Goal: Find specific fact: Find specific fact

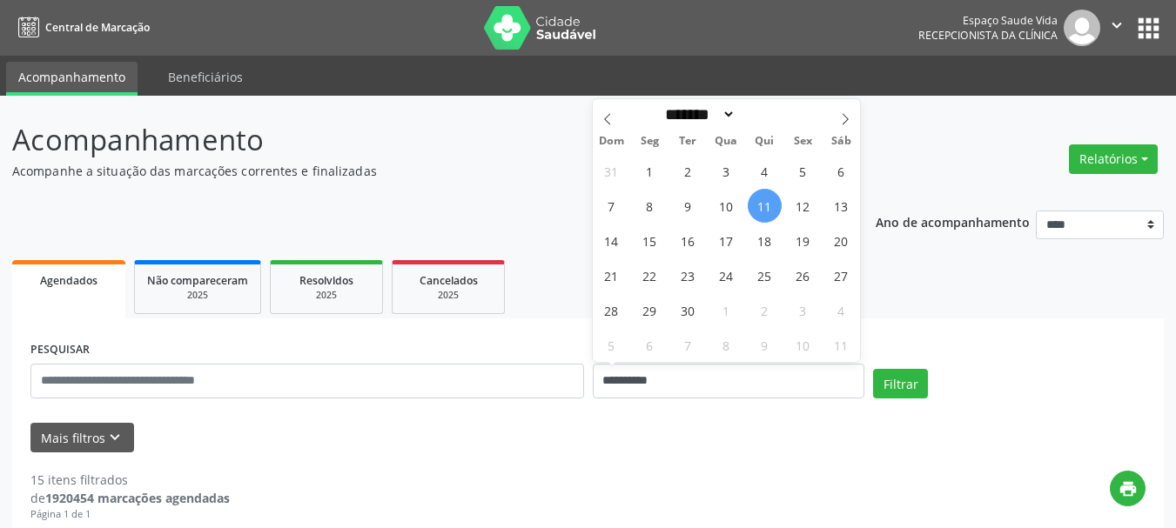
select select "*"
click at [771, 211] on span "11" at bounding box center [765, 206] width 34 height 34
type input "**********"
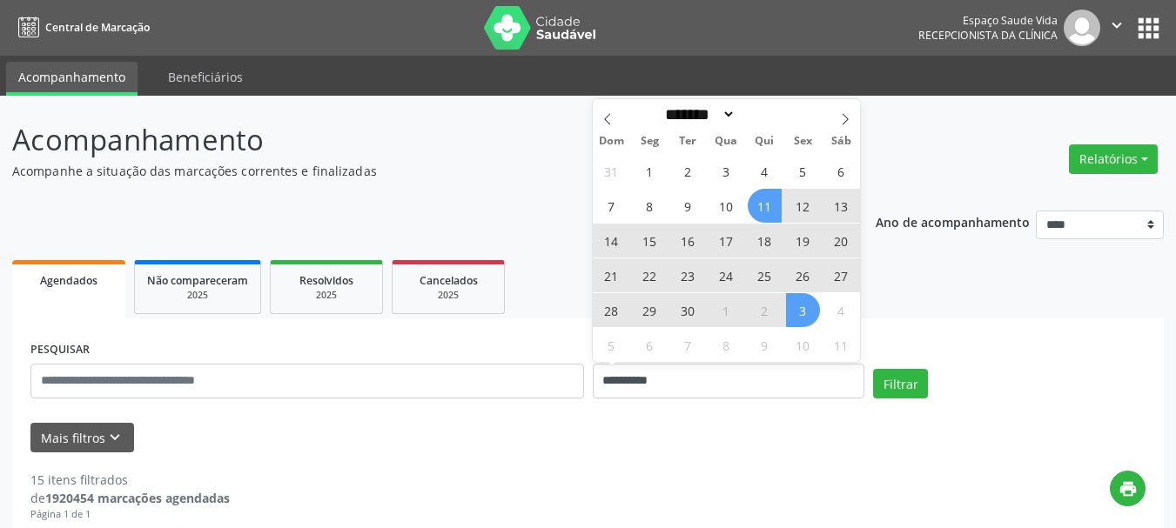
click at [808, 316] on span "3" at bounding box center [803, 310] width 34 height 34
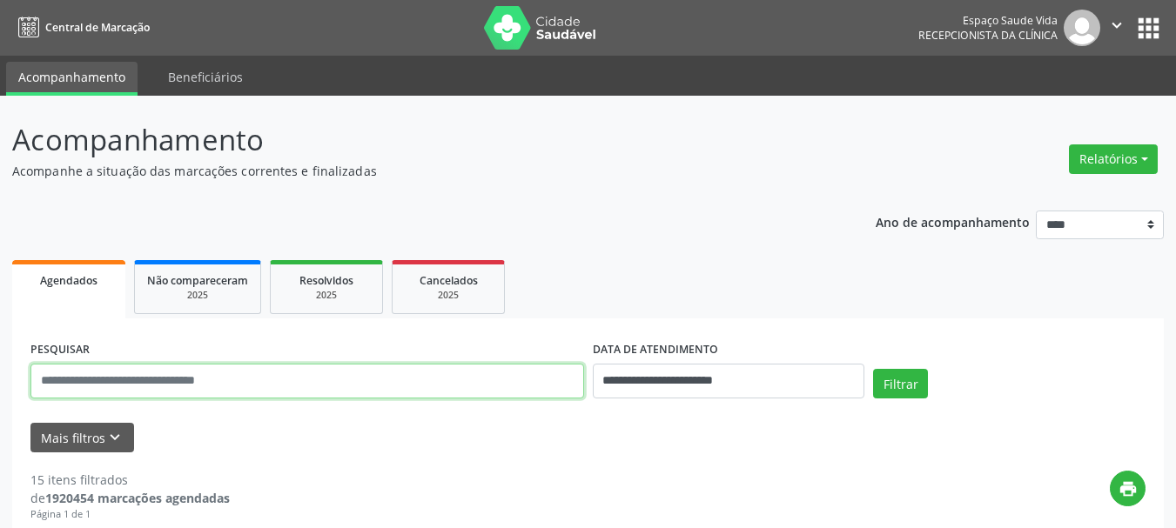
click at [318, 397] on input "text" at bounding box center [306, 381] width 553 height 35
type input "**********"
click at [873, 369] on button "Filtrar" at bounding box center [900, 384] width 55 height 30
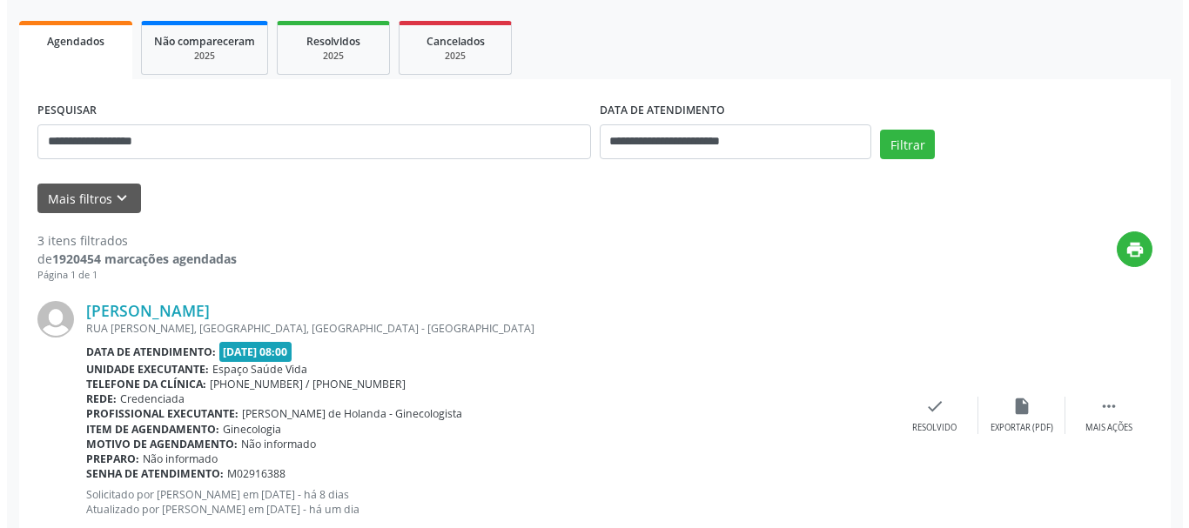
scroll to position [240, 0]
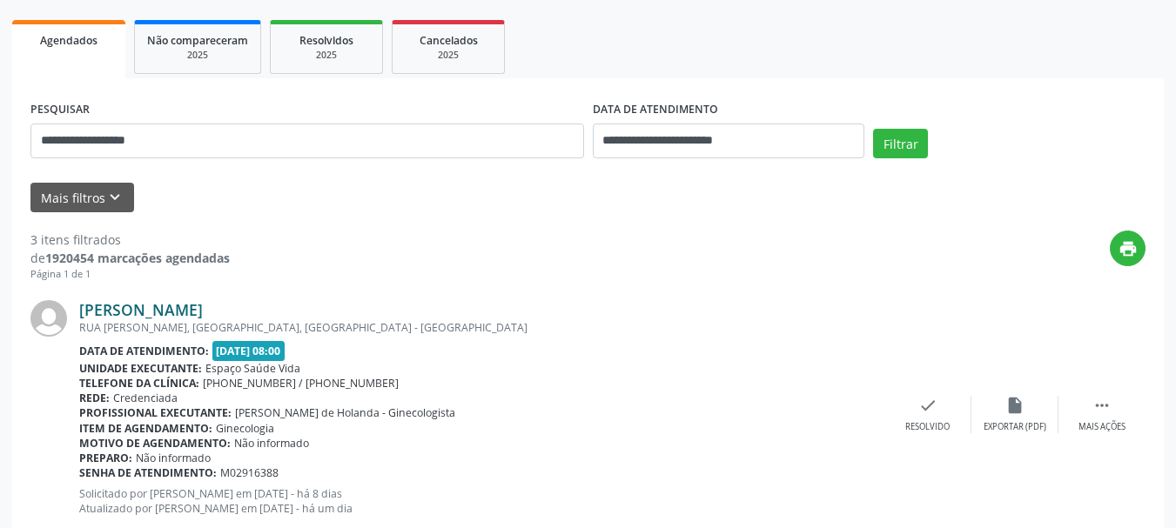
click at [124, 316] on link "Maria Jose da Silva" at bounding box center [141, 309] width 124 height 19
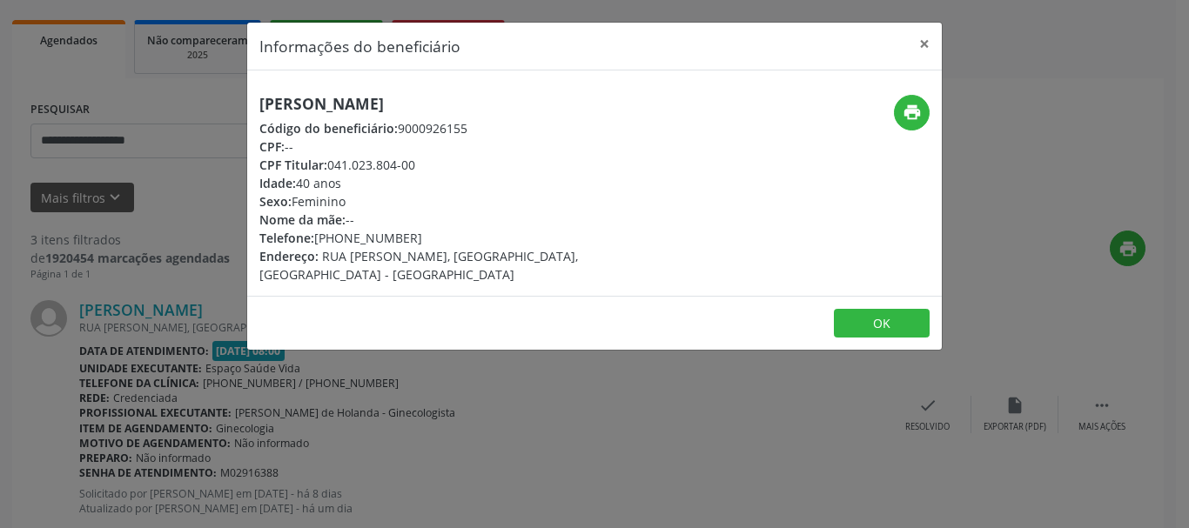
drag, startPoint x: 446, startPoint y: 91, endPoint x: 230, endPoint y: 98, distance: 216.0
click at [230, 98] on div "Informações do beneficiário × Maria Jose da Silva Código do beneficiário: 90009…" at bounding box center [594, 264] width 1189 height 528
copy h5 "Maria Jose da Silva"
click at [904, 119] on icon "print" at bounding box center [911, 112] width 19 height 19
drag, startPoint x: 432, startPoint y: 169, endPoint x: 368, endPoint y: 169, distance: 63.5
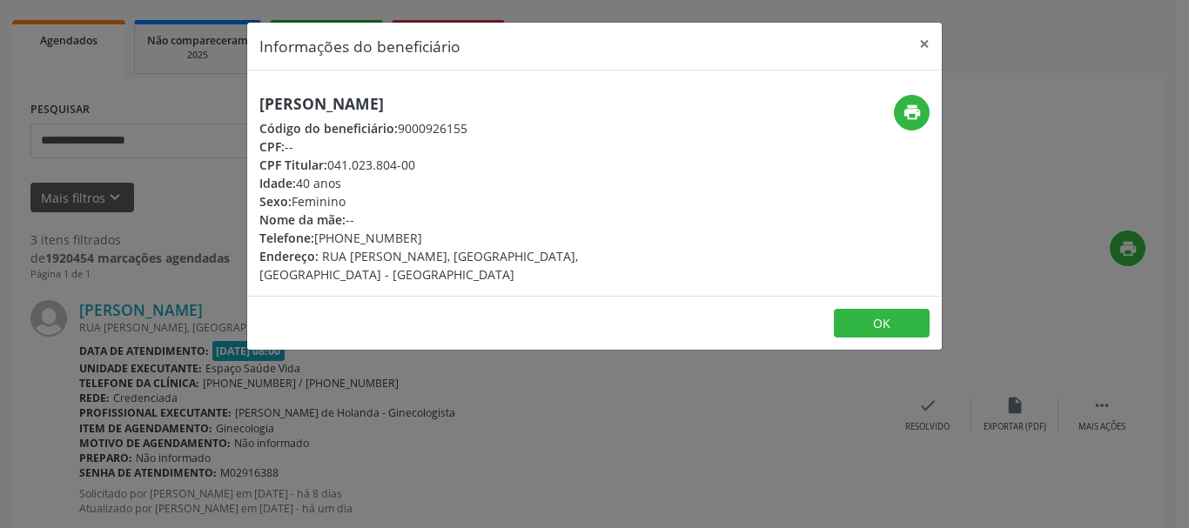
click at [368, 169] on div "CPF Titular: 041.023.804-00" at bounding box center [478, 165] width 439 height 18
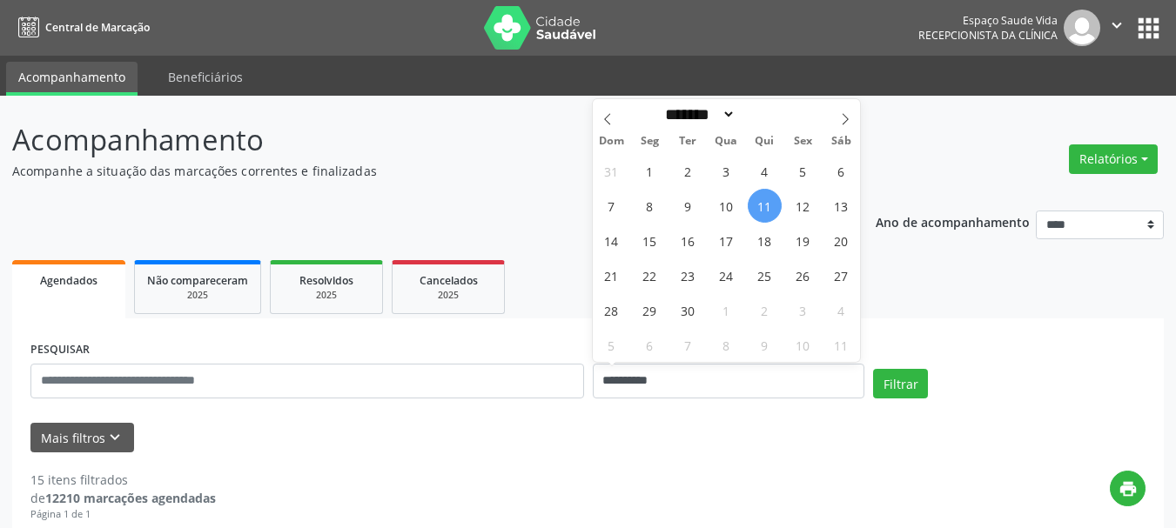
select select "*"
click at [647, 376] on input "**********" at bounding box center [729, 381] width 272 height 35
click at [647, 181] on span "1" at bounding box center [650, 171] width 34 height 34
type input "**********"
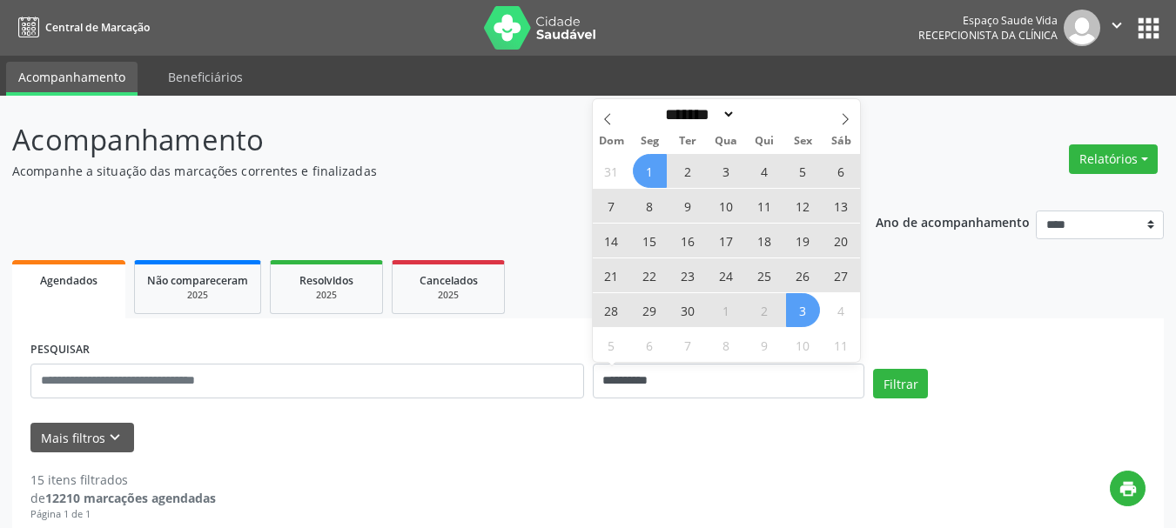
click at [794, 310] on span "3" at bounding box center [803, 310] width 34 height 34
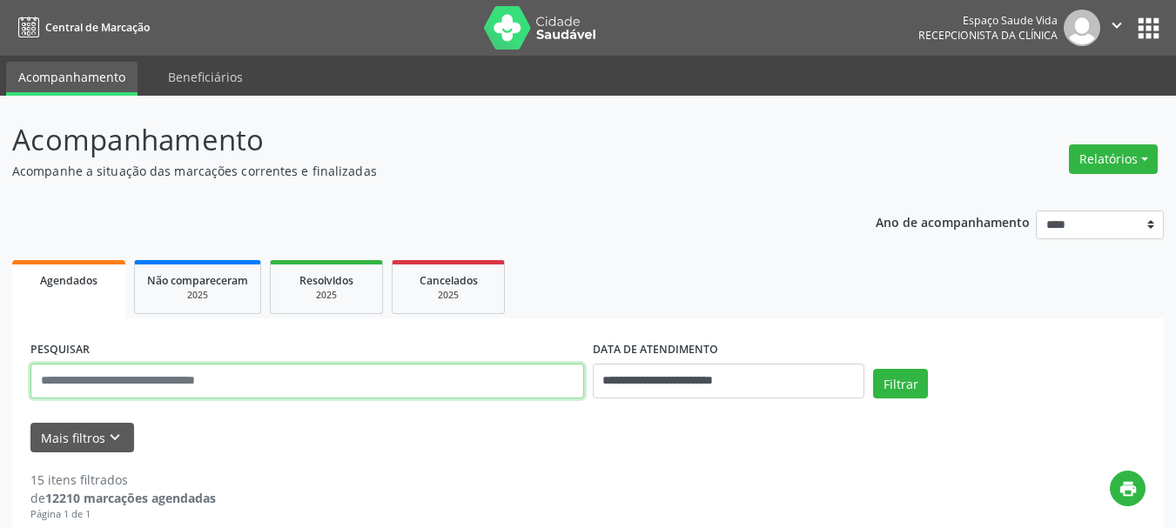
click at [341, 377] on input "text" at bounding box center [306, 381] width 553 height 35
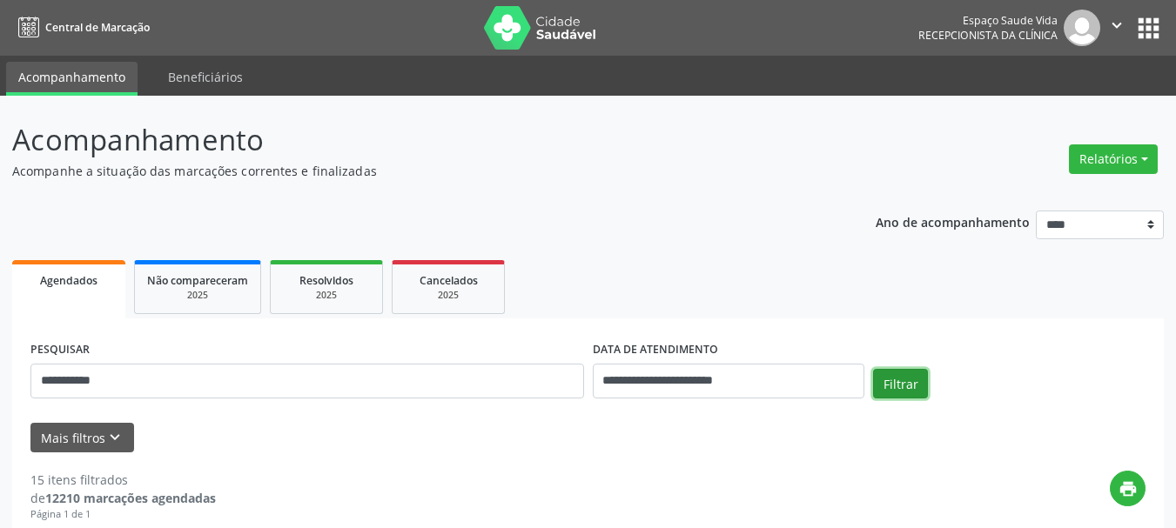
click at [889, 390] on button "Filtrar" at bounding box center [900, 384] width 55 height 30
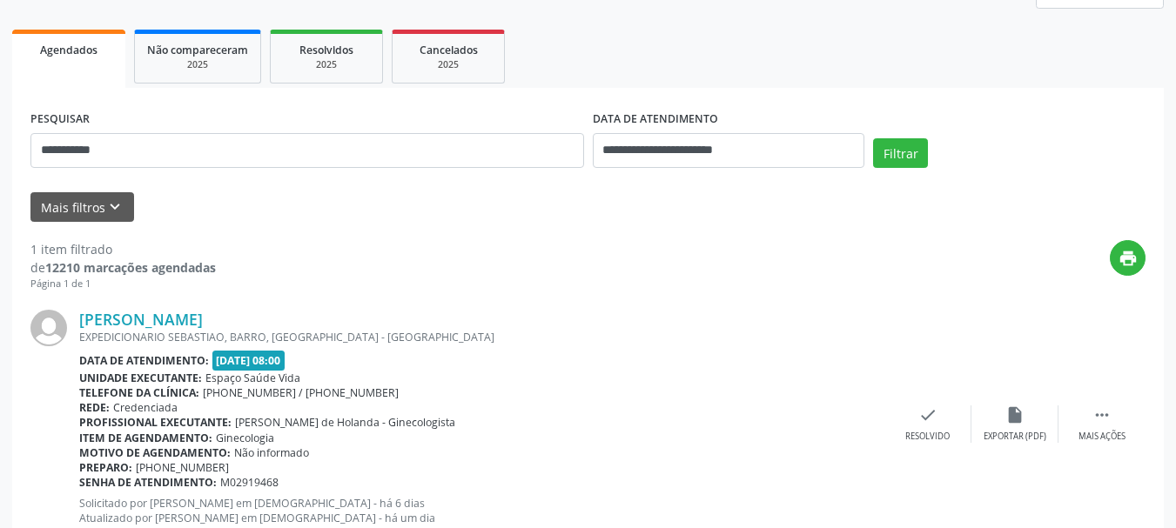
scroll to position [261, 0]
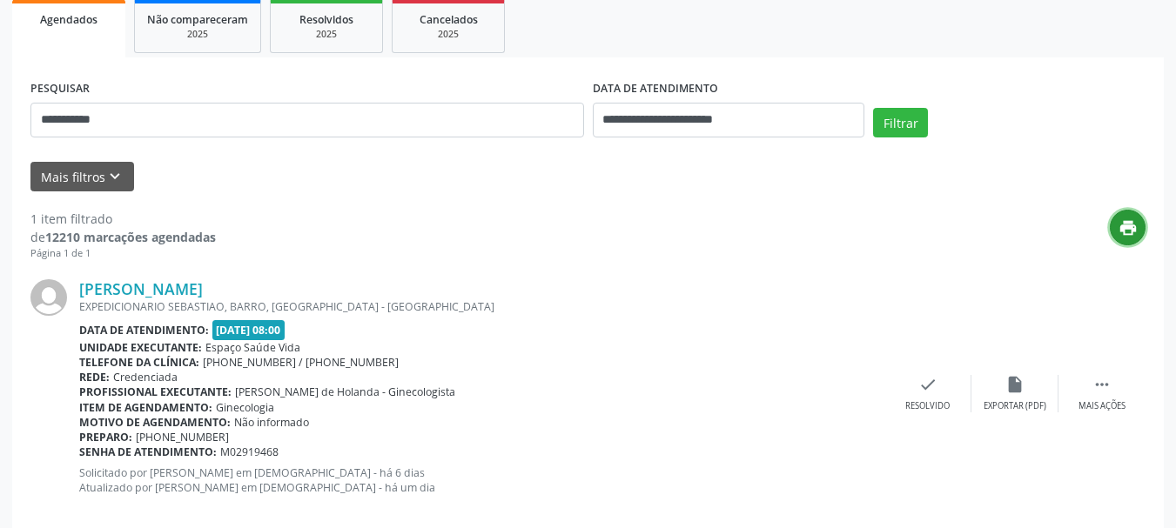
click at [1119, 226] on icon "print" at bounding box center [1127, 227] width 19 height 19
click at [203, 292] on link "Julia Maria do Nascimento" at bounding box center [141, 288] width 124 height 19
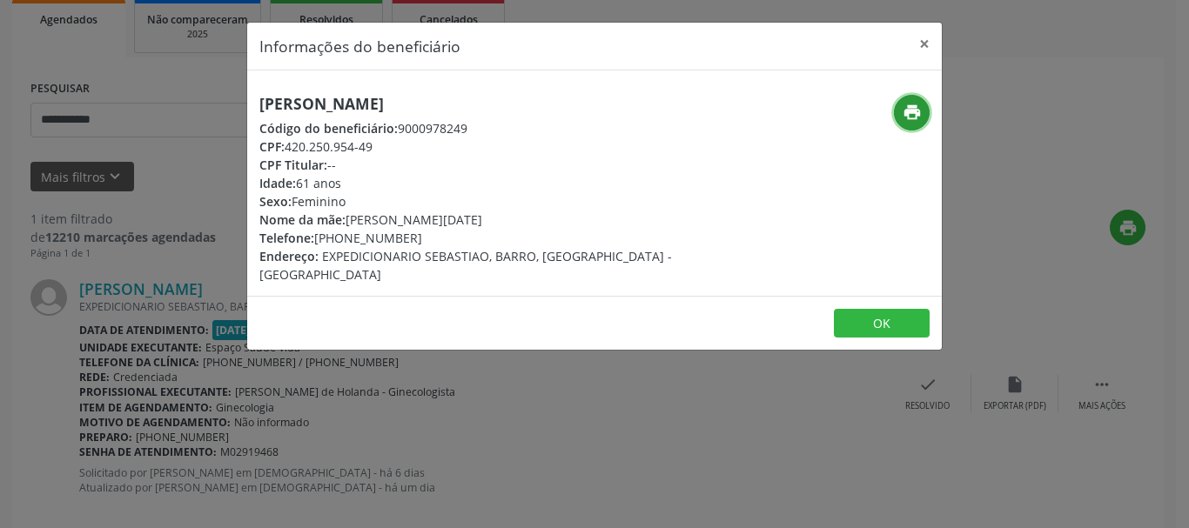
click at [909, 116] on icon "print" at bounding box center [911, 112] width 19 height 19
click at [921, 39] on button "×" at bounding box center [924, 44] width 35 height 43
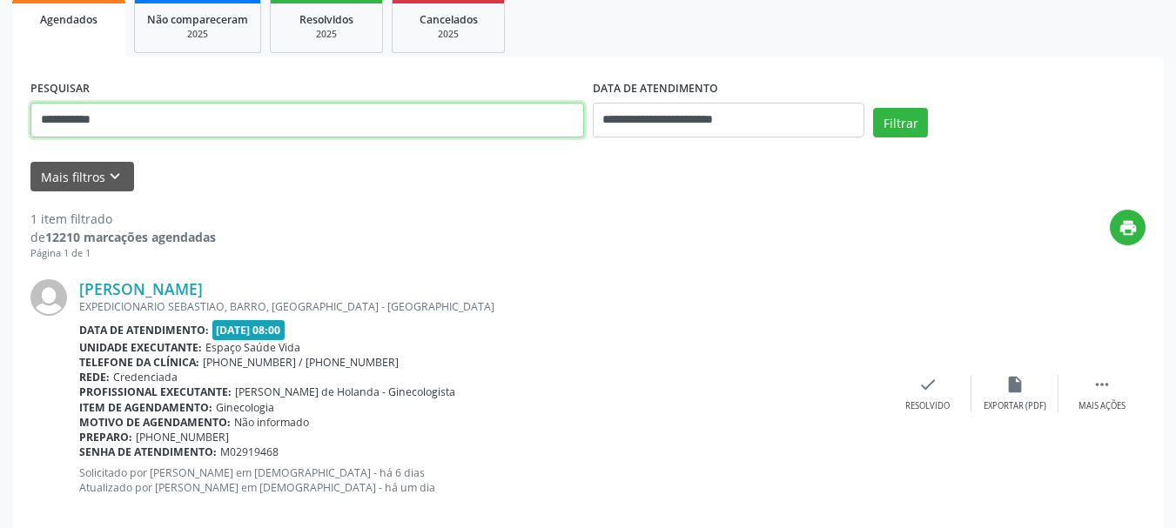
drag, startPoint x: 177, startPoint y: 122, endPoint x: 0, endPoint y: 122, distance: 176.7
click at [0, 122] on div "**********" at bounding box center [588, 196] width 1176 height 722
paste input "**********"
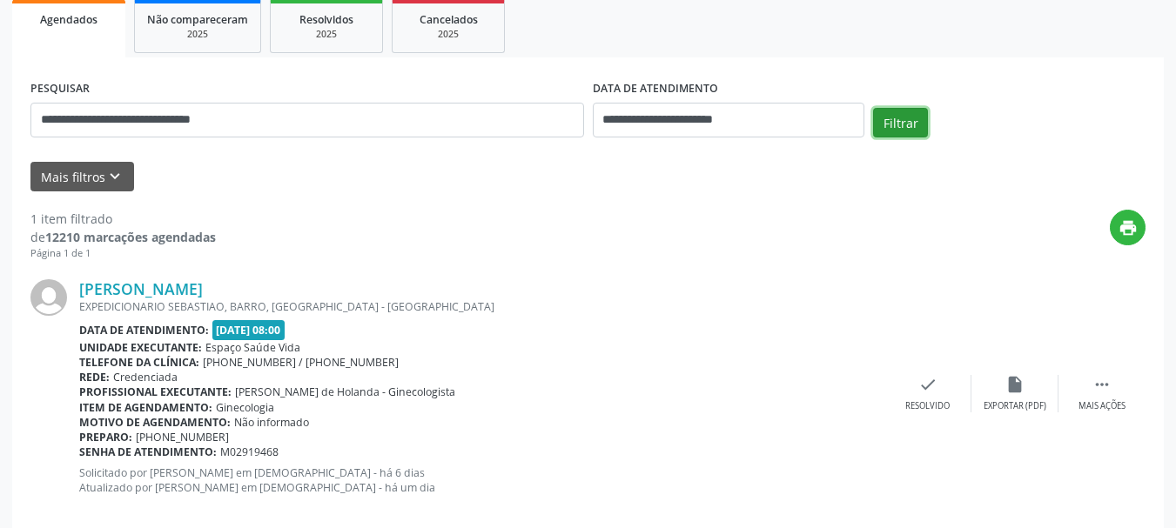
click at [897, 128] on button "Filtrar" at bounding box center [900, 123] width 55 height 30
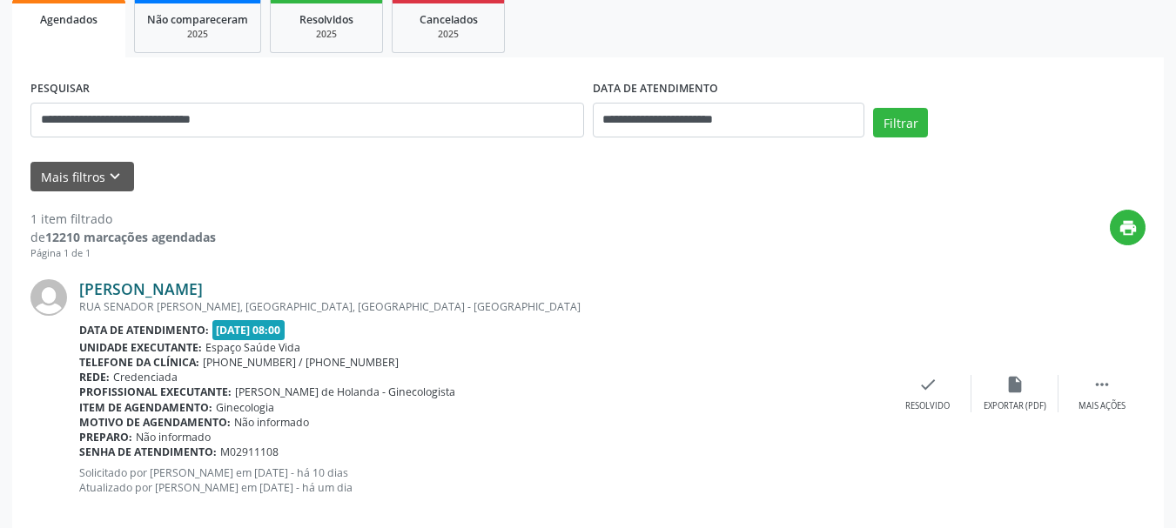
click at [203, 290] on link "Jucilene Pinto dos Santos Oliveira" at bounding box center [141, 288] width 124 height 19
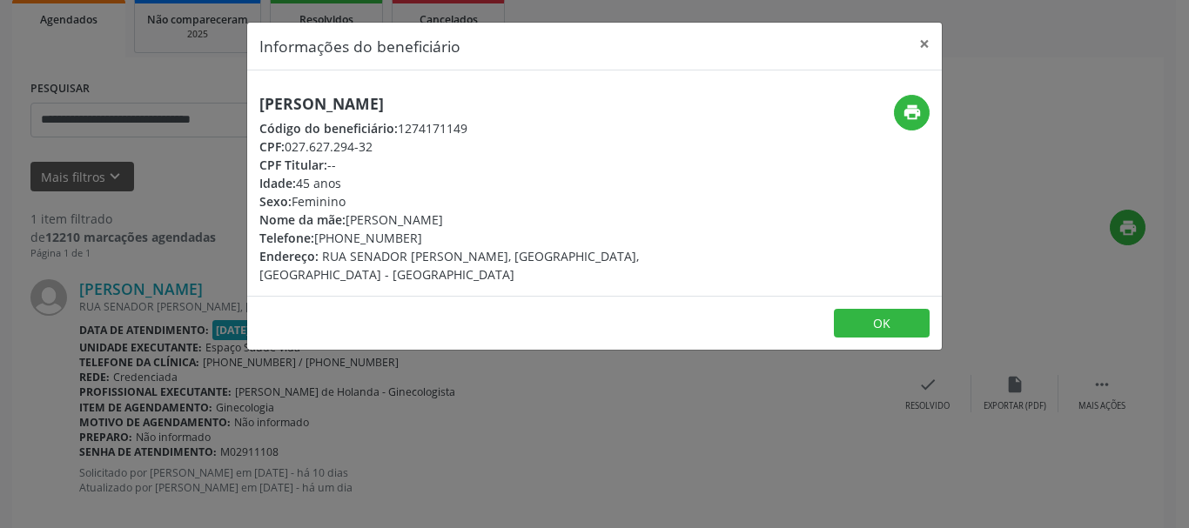
drag, startPoint x: 595, startPoint y: 116, endPoint x: 275, endPoint y: 87, distance: 321.5
click at [275, 87] on div "Jucilene Pinto dos Santos Oliveira Código do beneficiário: 1274171149 CPF: 027.…" at bounding box center [594, 182] width 694 height 225
click at [442, 152] on div "CPF: 027.627.294-32" at bounding box center [478, 146] width 439 height 18
drag, startPoint x: 476, startPoint y: 99, endPoint x: 259, endPoint y: 98, distance: 216.7
click at [257, 98] on div "Jucilene Pinto dos Santos Oliveira Código do beneficiário: 1274171149 CPF: 027.…" at bounding box center [478, 189] width 463 height 189
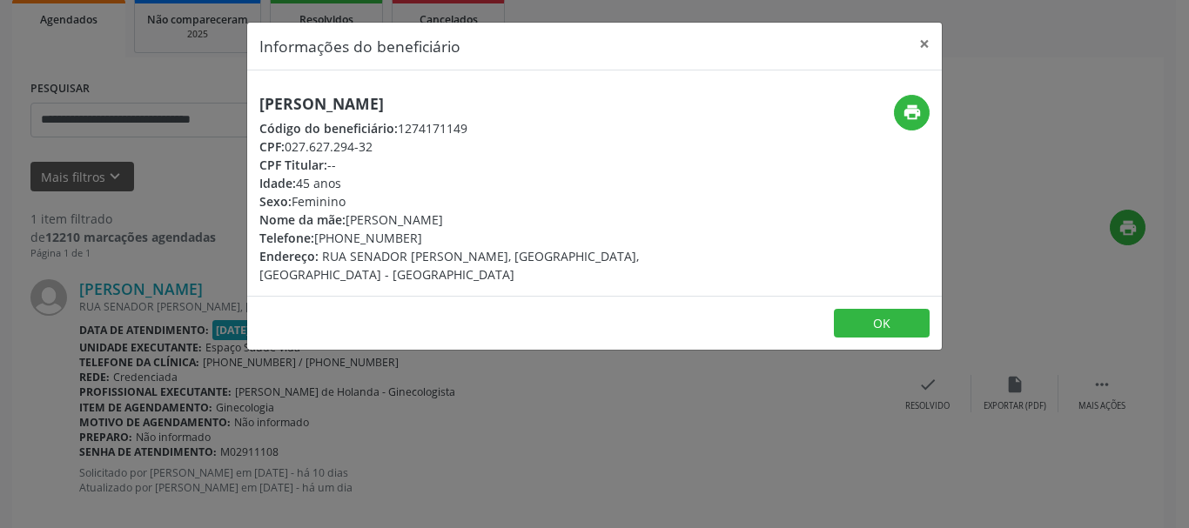
copy h5 "Jucilene Pinto dos Santos Oliveira"
drag, startPoint x: 359, startPoint y: 151, endPoint x: 291, endPoint y: 154, distance: 68.8
click at [291, 154] on div "CPF: 027.627.294-32" at bounding box center [478, 146] width 439 height 18
copy div "027.627.294-32"
drag, startPoint x: 412, startPoint y: 243, endPoint x: 347, endPoint y: 235, distance: 65.7
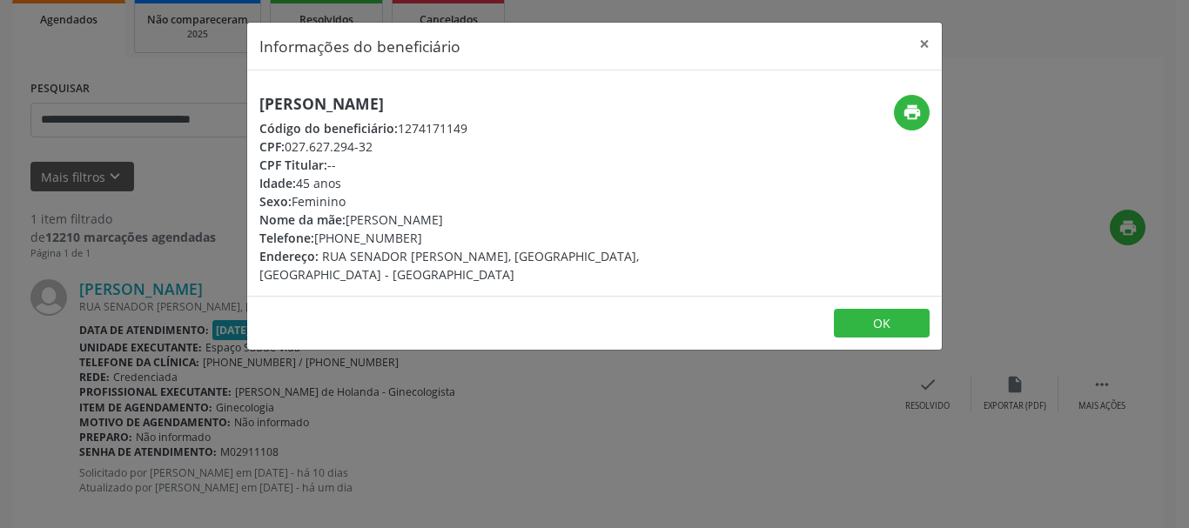
click at [348, 239] on div "Telefone: (81) 98501-0610" at bounding box center [478, 238] width 439 height 18
drag, startPoint x: 316, startPoint y: 241, endPoint x: 412, endPoint y: 143, distance: 137.2
click at [412, 239] on div "Telefone: (81) 98501-0610" at bounding box center [478, 238] width 439 height 18
copy div "(81) 98501-0610"
click at [904, 104] on icon "print" at bounding box center [911, 112] width 19 height 19
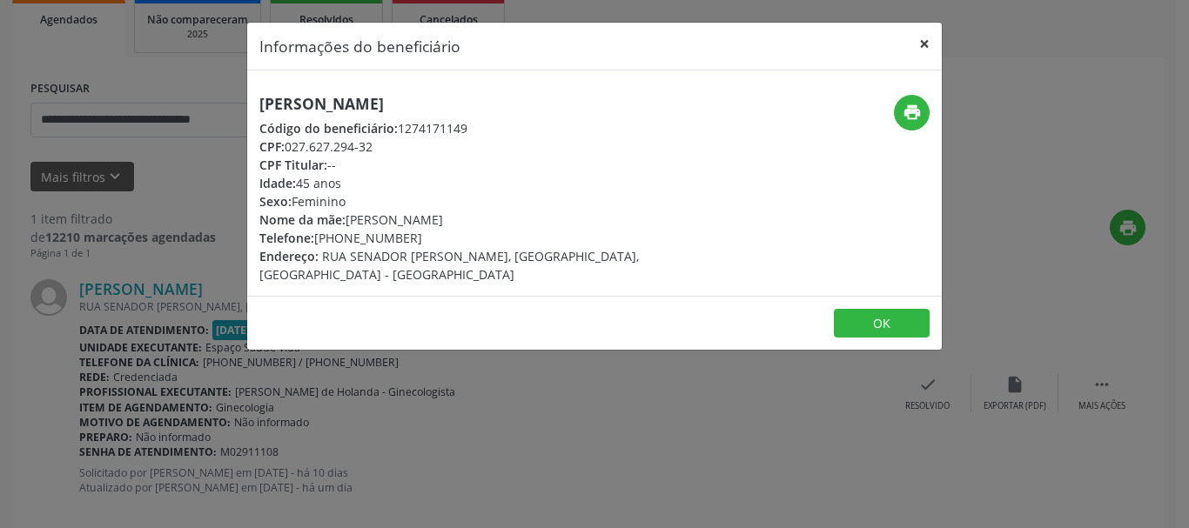
click at [922, 47] on button "×" at bounding box center [924, 44] width 35 height 43
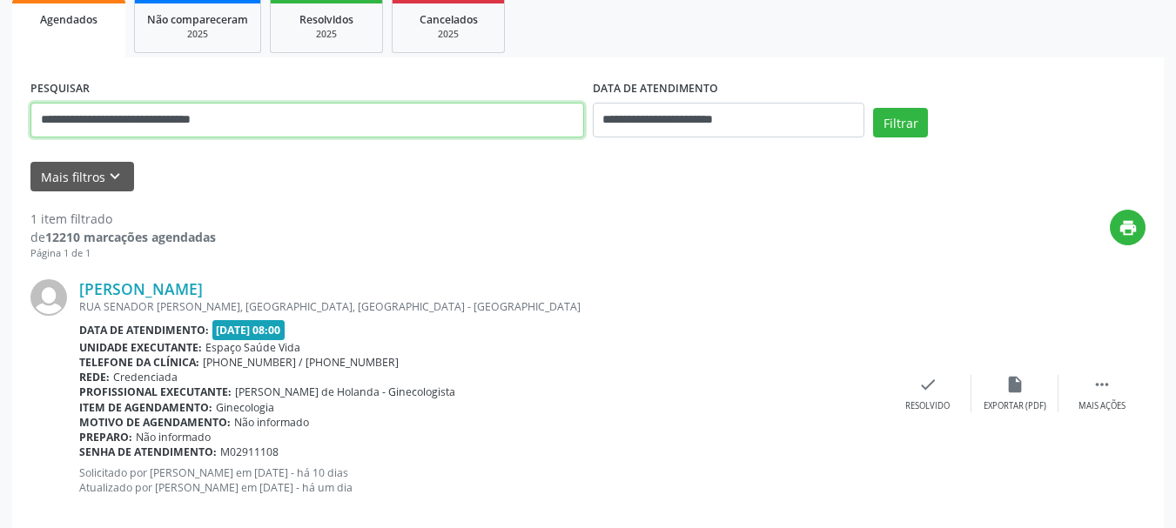
drag, startPoint x: 184, startPoint y: 130, endPoint x: 17, endPoint y: 130, distance: 166.2
click at [17, 130] on div "**********" at bounding box center [587, 300] width 1151 height 487
paste input "text"
type input "**********"
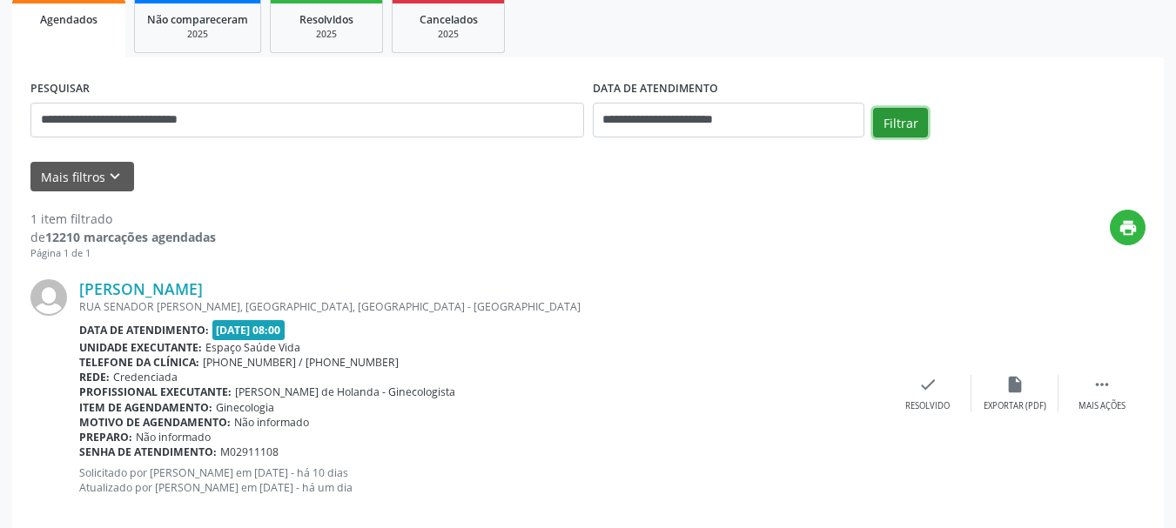
click at [895, 121] on button "Filtrar" at bounding box center [900, 123] width 55 height 30
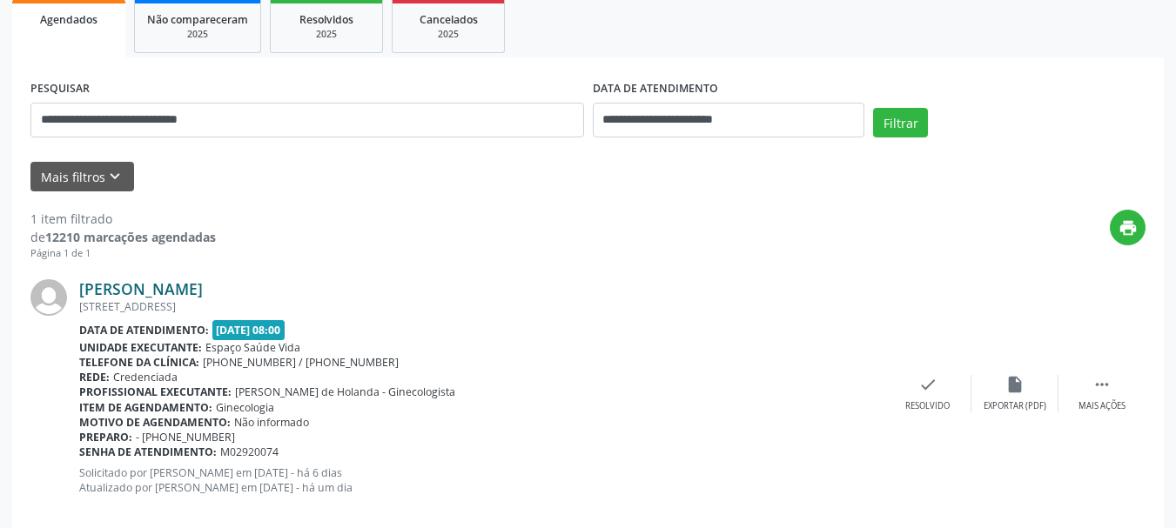
click at [203, 288] on link "Rayssa Rubielle Bezerra de Melo" at bounding box center [141, 288] width 124 height 19
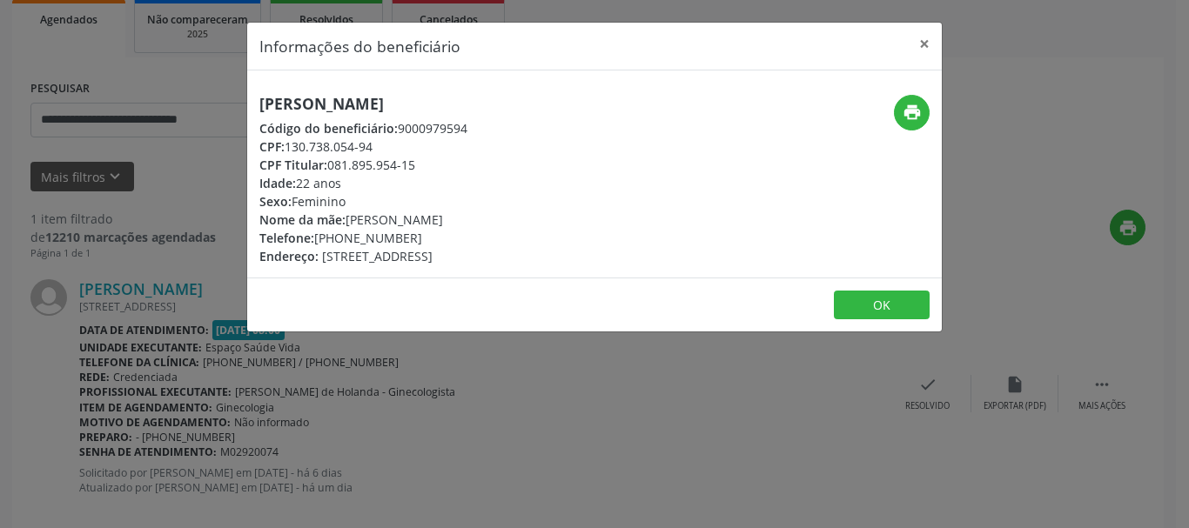
drag, startPoint x: 389, startPoint y: 139, endPoint x: 291, endPoint y: 145, distance: 98.5
click at [291, 145] on div "CPF: 130.738.054-94" at bounding box center [363, 146] width 208 height 18
copy div "130.738.054-94"
drag, startPoint x: 410, startPoint y: 241, endPoint x: 317, endPoint y: 238, distance: 93.2
click at [317, 238] on div "Telefone: (81) 99663-4802" at bounding box center [363, 238] width 208 height 18
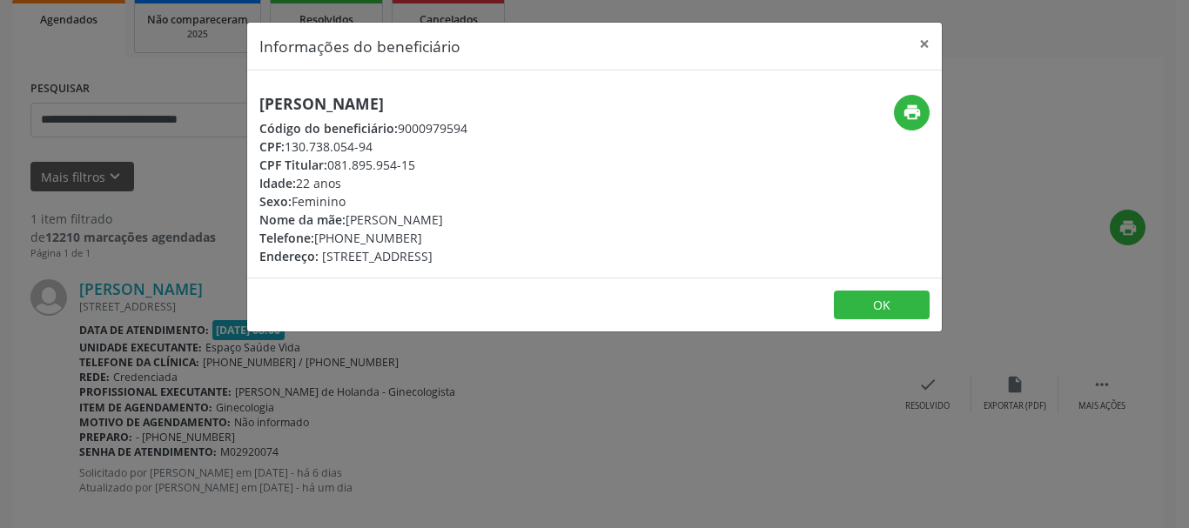
copy div "(81) 99663-4802"
click at [912, 116] on icon "print" at bounding box center [911, 112] width 19 height 19
